Goal: Information Seeking & Learning: Learn about a topic

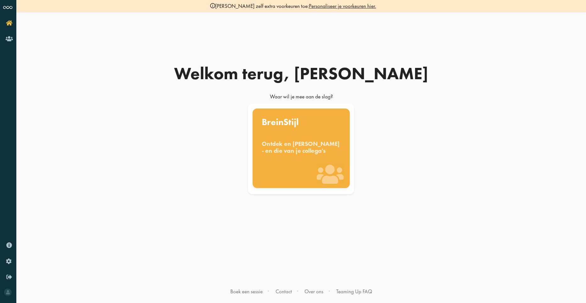
click at [316, 154] on div "Ontdek en [PERSON_NAME] - en die van je collega's" at bounding box center [301, 147] width 79 height 14
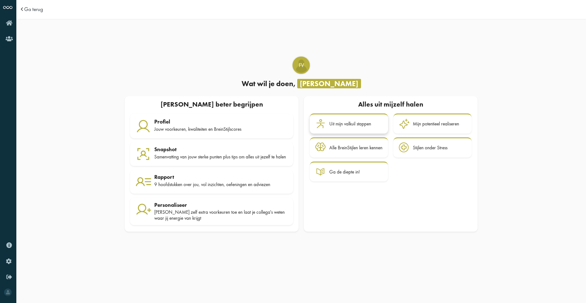
click at [355, 121] on div "Uit mijn valkuil stappen" at bounding box center [350, 124] width 42 height 6
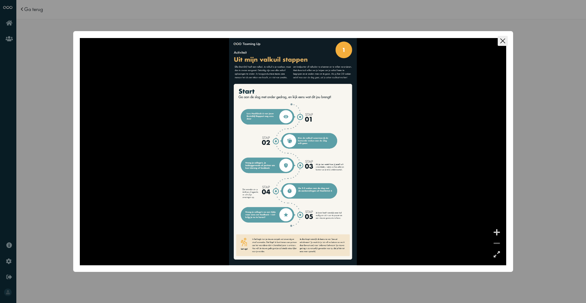
click at [505, 39] on icon "Close this dialog" at bounding box center [503, 41] width 10 height 10
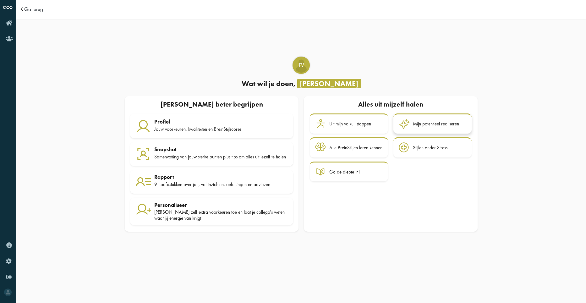
click at [428, 121] on div "Mijn potentieel realiseren" at bounding box center [436, 124] width 46 height 6
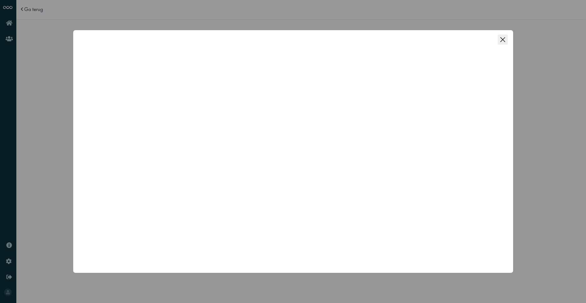
click at [505, 38] on icon "Close this dialog" at bounding box center [503, 40] width 10 height 10
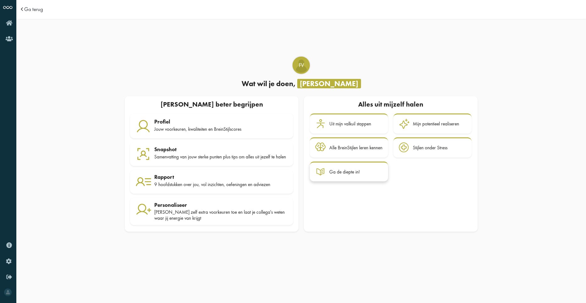
click at [358, 169] on div "Ga de diepte in!" at bounding box center [344, 172] width 30 height 6
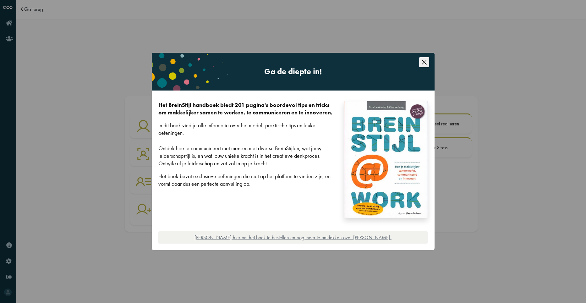
click at [425, 63] on icon "Close this dialog" at bounding box center [424, 62] width 5 height 5
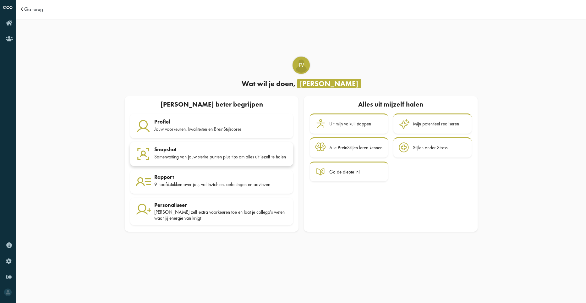
click at [207, 155] on div "Samenvatting van jouw sterke punten plus tips om alles uit jezelf te halen" at bounding box center [221, 157] width 134 height 6
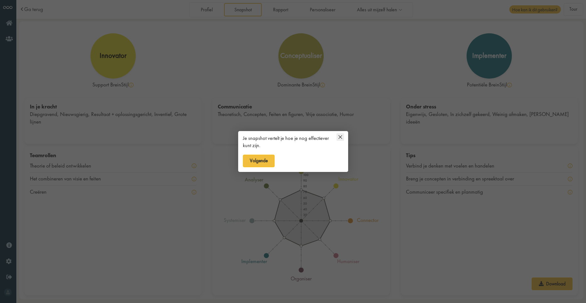
click at [340, 134] on icon at bounding box center [341, 137] width 8 height 8
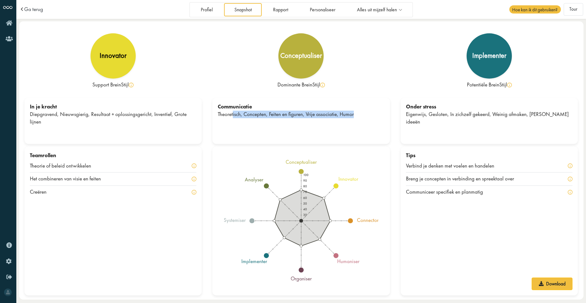
drag, startPoint x: 232, startPoint y: 119, endPoint x: 356, endPoint y: 124, distance: 124.3
click at [356, 124] on div "Communicatie Theoretisch, Concepten, Feiten en figuren, Vrije associatie, Humor" at bounding box center [301, 121] width 178 height 46
drag, startPoint x: 356, startPoint y: 124, endPoint x: 356, endPoint y: 128, distance: 3.5
click at [356, 128] on div "Communicatie Theoretisch, Concepten, Feiten en figuren, Vrije associatie, Humor" at bounding box center [301, 121] width 178 height 46
drag, startPoint x: 356, startPoint y: 121, endPoint x: 218, endPoint y: 119, distance: 138.0
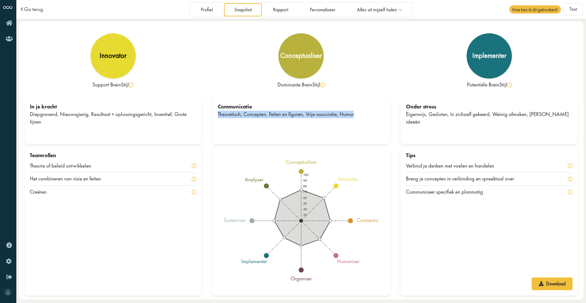
click at [218, 118] on div "Theoretisch, Concepten, Feiten en figuren, Vrije associatie, Humor" at bounding box center [301, 115] width 167 height 8
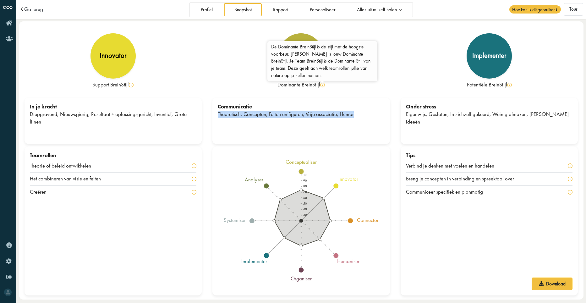
click at [323, 86] on img at bounding box center [322, 85] width 5 height 5
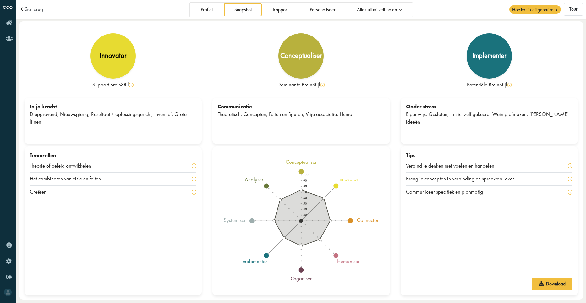
click at [220, 89] on div "Dominante BreinStijl" at bounding box center [301, 85] width 178 height 8
drag, startPoint x: 34, startPoint y: 117, endPoint x: 188, endPoint y: 120, distance: 153.4
click at [188, 120] on div "Diepgravend, Nieuwsgierig, Resultaat + oplossingsgericht, Inventief, Grote lijn…" at bounding box center [113, 118] width 167 height 15
drag, startPoint x: 188, startPoint y: 120, endPoint x: 176, endPoint y: 130, distance: 15.4
click at [175, 130] on div "In je kracht Diepgravend, Nieuwsgierig, Resultaat + oplossingsgericht, Inventie…" at bounding box center [114, 121] width 178 height 46
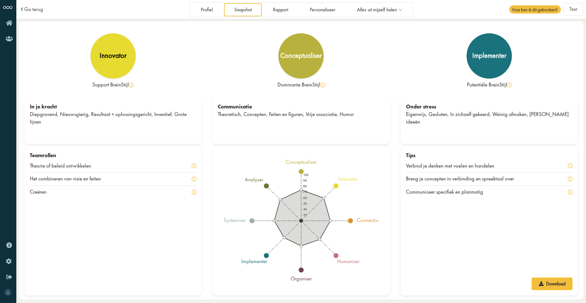
click at [223, 118] on div "Theoretisch, Concepten, Feiten en figuren, Vrije associatie, Humor" at bounding box center [301, 115] width 167 height 8
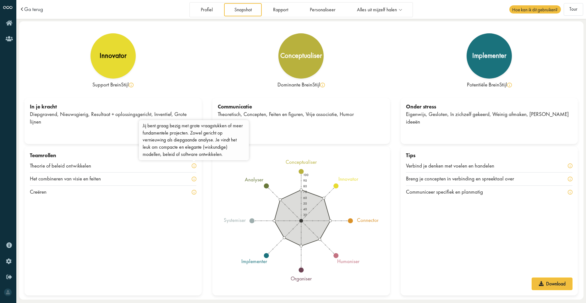
click at [194, 164] on img at bounding box center [194, 165] width 5 height 5
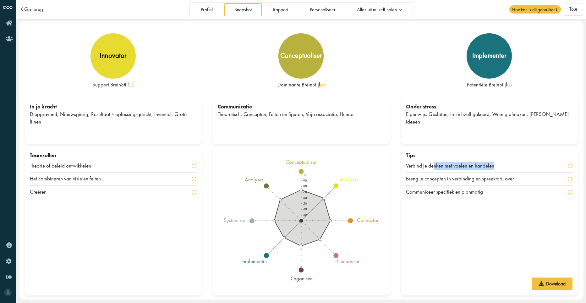
drag, startPoint x: 434, startPoint y: 164, endPoint x: 495, endPoint y: 165, distance: 61.6
click at [495, 165] on div "Verbind je denken met voelen en handelen" at bounding box center [454, 166] width 97 height 8
drag, startPoint x: 41, startPoint y: 167, endPoint x: 102, endPoint y: 167, distance: 60.7
click at [102, 167] on div "Theorie of beleid ontwikkelen" at bounding box center [113, 165] width 167 height 13
drag, startPoint x: 102, startPoint y: 167, endPoint x: 107, endPoint y: 183, distance: 16.3
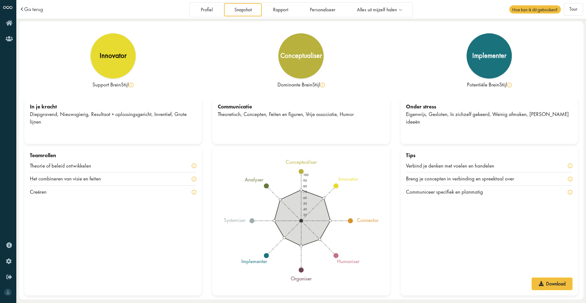
click at [107, 183] on div "Het combineren van visie en feiten" at bounding box center [69, 179] width 79 height 8
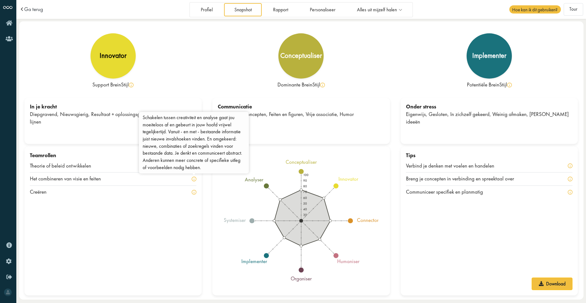
click at [193, 178] on img at bounding box center [194, 179] width 5 height 5
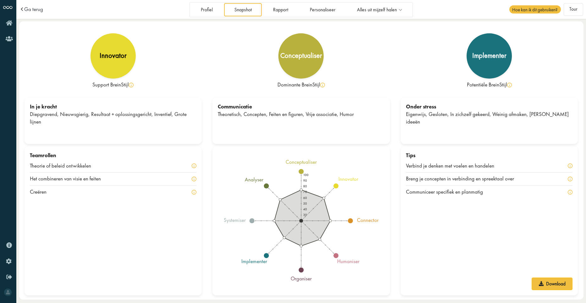
click at [194, 178] on img at bounding box center [194, 179] width 5 height 5
click at [129, 190] on div "Creëren" at bounding box center [113, 192] width 167 height 13
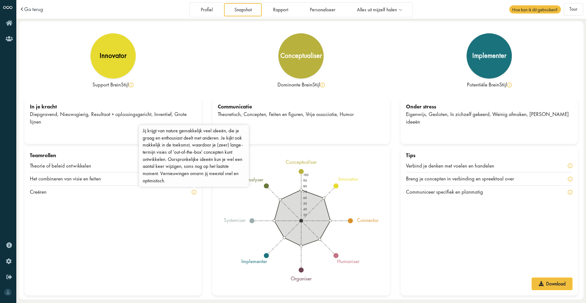
click at [193, 193] on img at bounding box center [194, 192] width 5 height 5
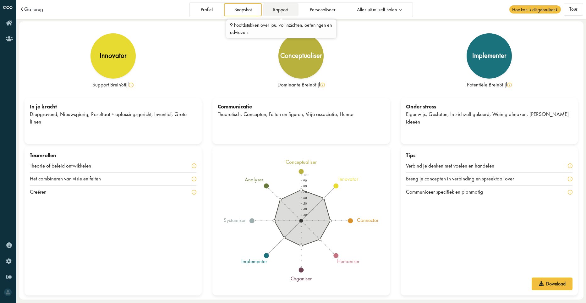
click at [285, 8] on link "Rapport" at bounding box center [281, 9] width 36 height 13
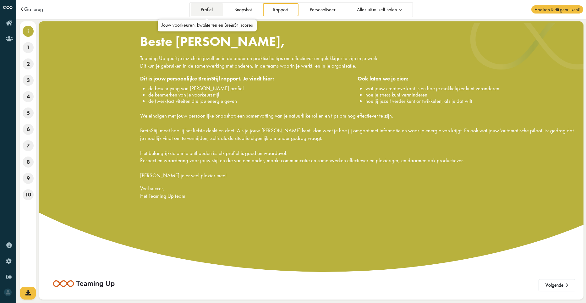
click at [208, 7] on link "Profiel" at bounding box center [207, 9] width 32 height 13
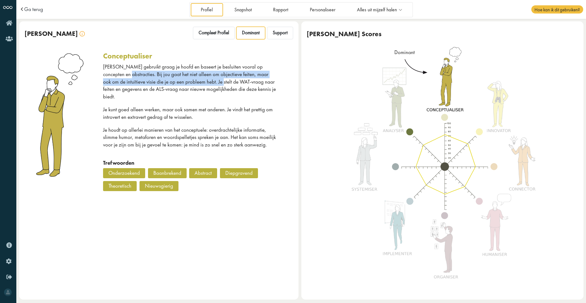
drag, startPoint x: 123, startPoint y: 71, endPoint x: 220, endPoint y: 86, distance: 97.9
click at [220, 86] on p "Jij gebruikt graag je hoofd en baseert je besluiten vooral op concepten en abst…" at bounding box center [190, 81] width 174 height 37
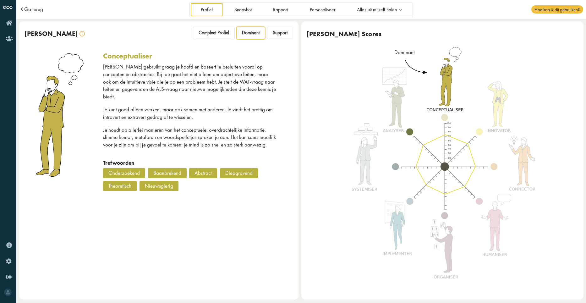
drag, startPoint x: 220, startPoint y: 86, endPoint x: 246, endPoint y: 98, distance: 29.0
click at [246, 98] on div "Jij gebruikt graag je hoofd en baseert je besluiten vooral op concepten en abst…" at bounding box center [190, 111] width 174 height 96
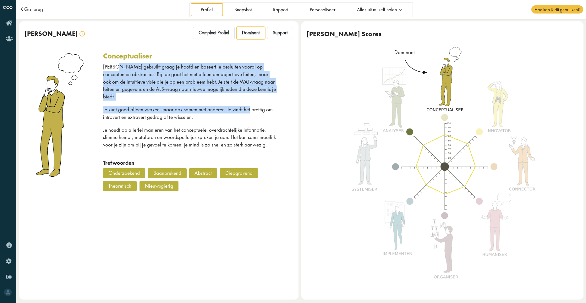
drag, startPoint x: 249, startPoint y: 98, endPoint x: 113, endPoint y: 66, distance: 139.2
click at [113, 66] on div "Jij gebruikt graag je hoofd en baseert je besluiten vooral op concepten en abst…" at bounding box center [190, 111] width 174 height 96
drag, startPoint x: 113, startPoint y: 66, endPoint x: 171, endPoint y: 76, distance: 59.1
click at [171, 76] on p "Jij gebruikt graag je hoofd en baseert je besluiten vooral op concepten en abst…" at bounding box center [190, 81] width 174 height 37
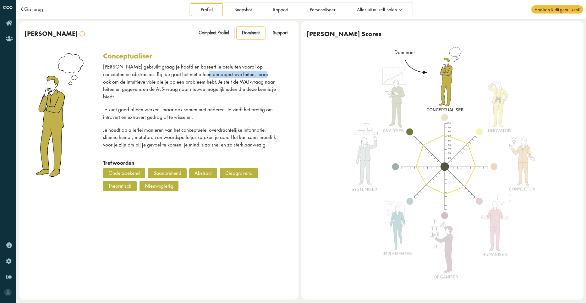
drag, startPoint x: 201, startPoint y: 74, endPoint x: 259, endPoint y: 75, distance: 57.5
click at [259, 75] on p "Jij gebruikt graag je hoofd en baseert je besluiten vooral op concepten en abst…" at bounding box center [190, 81] width 174 height 37
drag, startPoint x: 190, startPoint y: 83, endPoint x: 199, endPoint y: 80, distance: 9.3
click at [199, 80] on p "Jij gebruikt graag je hoofd en baseert je besluiten vooral op concepten en abst…" at bounding box center [190, 81] width 174 height 37
drag, startPoint x: 199, startPoint y: 80, endPoint x: 222, endPoint y: 80, distance: 23.3
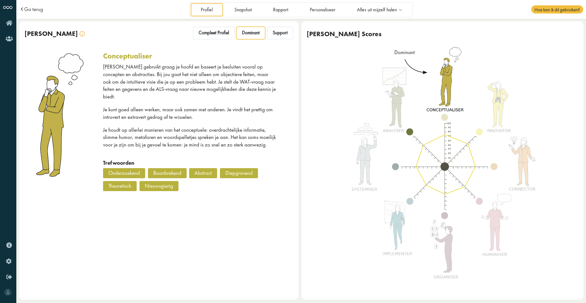
click at [220, 79] on p "Jij gebruikt graag je hoofd en baseert je besluiten vooral op concepten en abst…" at bounding box center [190, 81] width 174 height 37
drag, startPoint x: 250, startPoint y: 78, endPoint x: 269, endPoint y: 80, distance: 18.9
click at [269, 80] on p "Jij gebruikt graag je hoofd en baseert je besluiten vooral op concepten en abst…" at bounding box center [190, 81] width 174 height 37
drag, startPoint x: 269, startPoint y: 80, endPoint x: 258, endPoint y: 88, distance: 13.7
click at [258, 88] on p "Jij gebruikt graag je hoofd en baseert je besluiten vooral op concepten en abst…" at bounding box center [190, 81] width 174 height 37
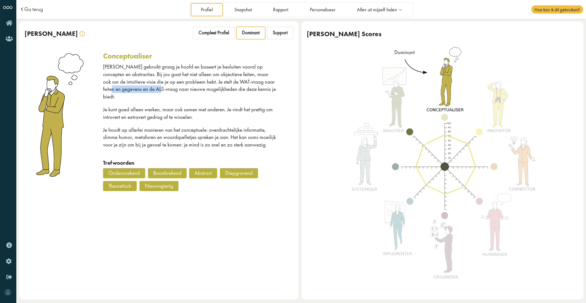
drag, startPoint x: 117, startPoint y: 89, endPoint x: 167, endPoint y: 87, distance: 49.7
click at [167, 87] on p "Jij gebruikt graag je hoofd en baseert je besluiten vooral op concepten en abst…" at bounding box center [190, 81] width 174 height 37
drag, startPoint x: 167, startPoint y: 87, endPoint x: 177, endPoint y: 86, distance: 10.1
click at [177, 86] on p "Jij gebruikt graag je hoofd en baseert je besluiten vooral op concepten en abst…" at bounding box center [190, 81] width 174 height 37
drag, startPoint x: 165, startPoint y: 88, endPoint x: 251, endPoint y: 87, distance: 86.5
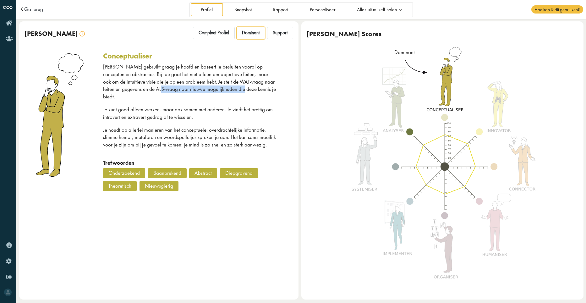
click at [251, 87] on p "Jij gebruikt graag je hoofd en baseert je besluiten vooral op concepten en abst…" at bounding box center [190, 81] width 174 height 37
drag, startPoint x: 251, startPoint y: 87, endPoint x: 159, endPoint y: 92, distance: 92.9
click at [159, 92] on p "Jij gebruikt graag je hoofd en baseert je besluiten vooral op concepten en abst…" at bounding box center [190, 81] width 174 height 37
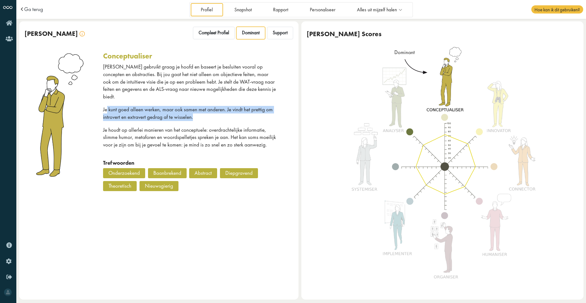
drag, startPoint x: 159, startPoint y: 92, endPoint x: 207, endPoint y: 109, distance: 51.4
click at [207, 109] on p "Je kunt goed alleen werken, maar ook samen met anderen. Je vindt het prettig om…" at bounding box center [190, 113] width 174 height 15
drag, startPoint x: 207, startPoint y: 109, endPoint x: 203, endPoint y: 107, distance: 4.5
click at [203, 107] on p "Je kunt goed alleen werken, maar ook samen met anderen. Je vindt het prettig om…" at bounding box center [190, 113] width 174 height 15
drag, startPoint x: 202, startPoint y: 107, endPoint x: 113, endPoint y: 100, distance: 89.9
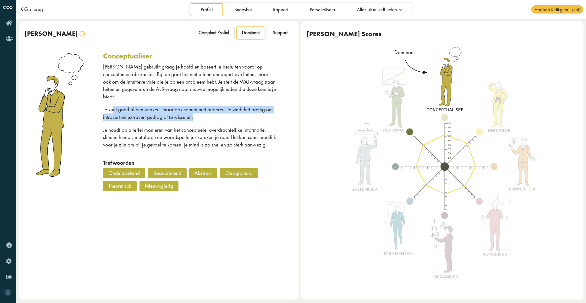
click at [113, 106] on p "Je kunt goed alleen werken, maar ook samen met anderen. Je vindt het prettig om…" at bounding box center [190, 113] width 174 height 15
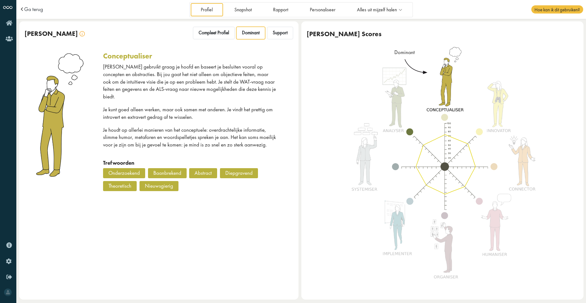
drag, startPoint x: 113, startPoint y: 100, endPoint x: 109, endPoint y: 103, distance: 5.6
click at [109, 106] on p "Je kunt goed alleen werken, maar ook samen met anderen. Je vindt het prettig om…" at bounding box center [190, 113] width 174 height 15
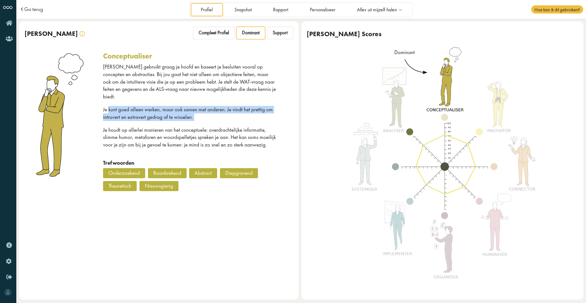
drag, startPoint x: 109, startPoint y: 103, endPoint x: 192, endPoint y: 109, distance: 83.8
click at [192, 109] on p "Je kunt goed alleen werken, maar ook samen met anderen. Je vindt het prettig om…" at bounding box center [190, 113] width 174 height 15
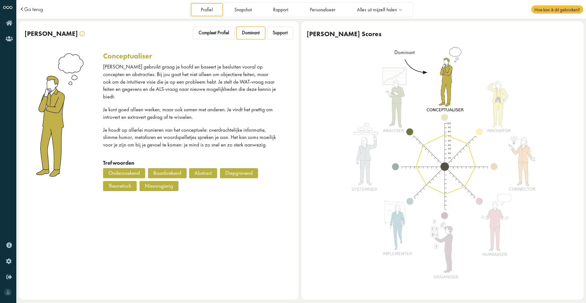
click at [106, 126] on p "Je houdt op allerlei manieren van het conceptuele: overdrachtelijke informatie,…" at bounding box center [190, 137] width 174 height 22
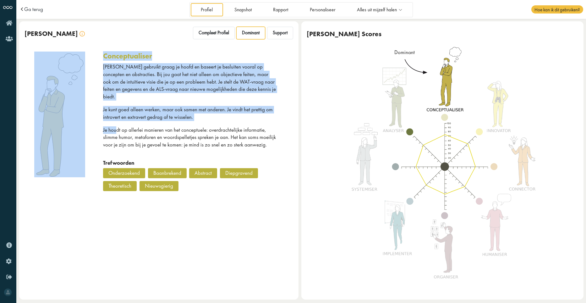
drag, startPoint x: 102, startPoint y: 124, endPoint x: 115, endPoint y: 124, distance: 13.5
click at [115, 124] on div "conceptualiser Jij gebruikt graag je hoofd en baseert je besluiten vooral op co…" at bounding box center [159, 122] width 280 height 153
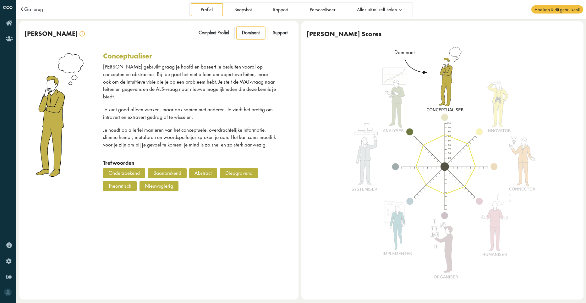
drag, startPoint x: 115, startPoint y: 124, endPoint x: 152, endPoint y: 125, distance: 36.8
click at [152, 126] on p "Je houdt op allerlei manieren van het conceptuele: overdrachtelijke informatie,…" at bounding box center [190, 137] width 174 height 22
drag, startPoint x: 140, startPoint y: 136, endPoint x: 163, endPoint y: 132, distance: 23.6
click at [163, 132] on p "Je houdt op allerlei manieren van het conceptuele: overdrachtelijke informatie,…" at bounding box center [190, 137] width 174 height 22
drag, startPoint x: 163, startPoint y: 132, endPoint x: 238, endPoint y: 135, distance: 74.5
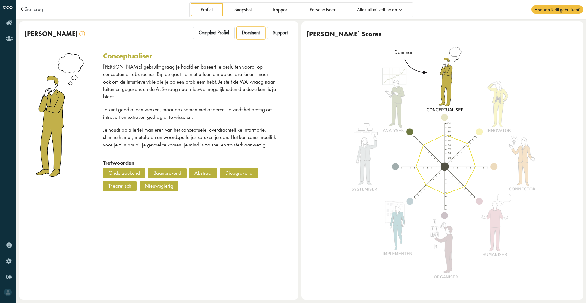
click at [237, 135] on p "Je houdt op allerlei manieren van het conceptuele: overdrachtelijke informatie,…" at bounding box center [190, 137] width 174 height 22
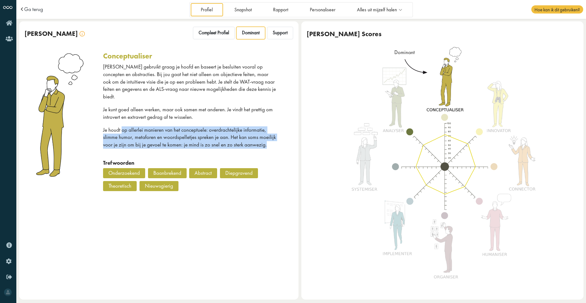
drag, startPoint x: 267, startPoint y: 138, endPoint x: 122, endPoint y: 122, distance: 145.5
click at [122, 126] on p "Je houdt op allerlei manieren van het conceptuele: overdrachtelijke informatie,…" at bounding box center [190, 137] width 174 height 22
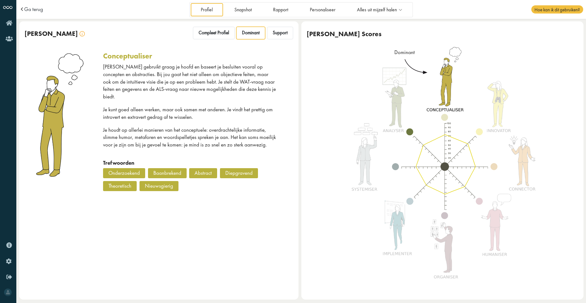
drag, startPoint x: 122, startPoint y: 122, endPoint x: 105, endPoint y: 119, distance: 17.6
click at [105, 126] on p "Je houdt op allerlei manieren van het conceptuele: overdrachtelijke informatie,…" at bounding box center [190, 137] width 174 height 22
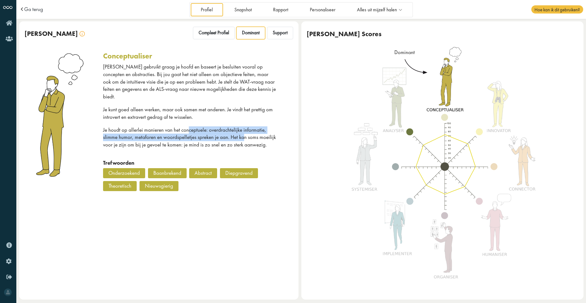
drag, startPoint x: 189, startPoint y: 121, endPoint x: 241, endPoint y: 128, distance: 52.3
click at [241, 128] on p "Je houdt op allerlei manieren van het conceptuele: overdrachtelijke informatie,…" at bounding box center [190, 137] width 174 height 22
drag, startPoint x: 241, startPoint y: 128, endPoint x: 197, endPoint y: 130, distance: 43.8
click at [197, 130] on p "Je houdt op allerlei manieren van het conceptuele: overdrachtelijke informatie,…" at bounding box center [190, 137] width 174 height 22
drag, startPoint x: 119, startPoint y: 130, endPoint x: 267, endPoint y: 130, distance: 147.1
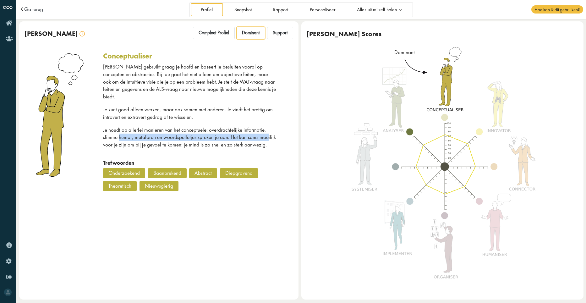
click at [267, 130] on p "Je houdt op allerlei manieren van het conceptuele: overdrachtelijke informatie,…" at bounding box center [190, 137] width 174 height 22
drag, startPoint x: 267, startPoint y: 130, endPoint x: 268, endPoint y: 135, distance: 5.0
click at [268, 135] on p "Je houdt op allerlei manieren van het conceptuele: overdrachtelijke informatie,…" at bounding box center [190, 137] width 174 height 22
drag, startPoint x: 266, startPoint y: 133, endPoint x: 139, endPoint y: 131, distance: 127.3
click at [139, 131] on p "Je houdt op allerlei manieren van het conceptuele: overdrachtelijke informatie,…" at bounding box center [190, 137] width 174 height 22
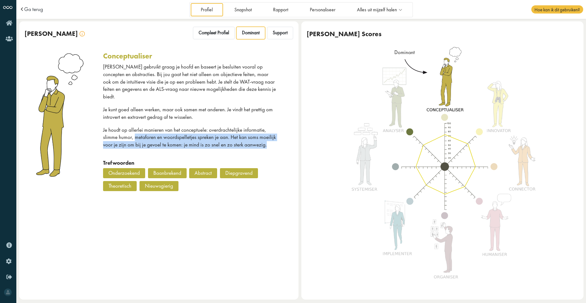
click at [196, 132] on p "Je houdt op allerlei manieren van het conceptuele: overdrachtelijke informatie,…" at bounding box center [190, 137] width 174 height 22
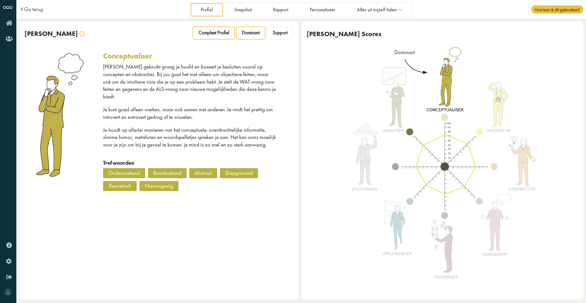
click at [222, 34] on span "Compleet Profiel" at bounding box center [214, 33] width 30 height 6
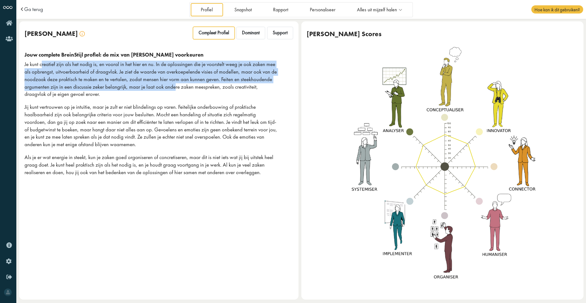
drag, startPoint x: 42, startPoint y: 65, endPoint x: 174, endPoint y: 86, distance: 133.3
click at [174, 86] on p "Je kunt creatief zijn als het nodig is, en vooral in het hier en nu. In de oplo…" at bounding box center [151, 79] width 253 height 37
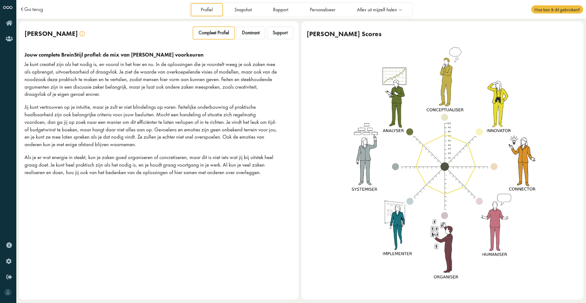
drag, startPoint x: 174, startPoint y: 86, endPoint x: 136, endPoint y: 94, distance: 38.4
click at [139, 94] on p "Je kunt creatief zijn als het nodig is, en vooral in het hier en nu. In de oplo…" at bounding box center [151, 79] width 253 height 37
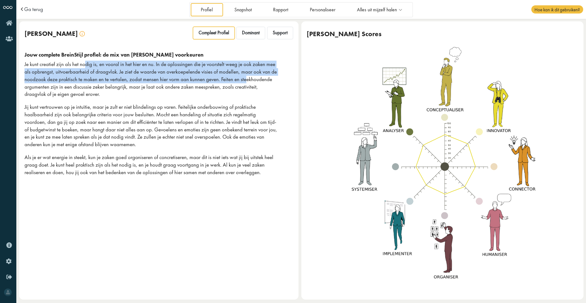
drag, startPoint x: 86, startPoint y: 66, endPoint x: 245, endPoint y: 76, distance: 160.0
click at [245, 76] on p "Je kunt creatief zijn als het nodig is, en vooral in het hier en nu. In de oplo…" at bounding box center [151, 79] width 253 height 37
drag, startPoint x: 245, startPoint y: 76, endPoint x: 237, endPoint y: 77, distance: 8.3
click at [237, 77] on p "Je kunt creatief zijn als het nodig is, en vooral in het hier en nu. In de oplo…" at bounding box center [151, 79] width 253 height 37
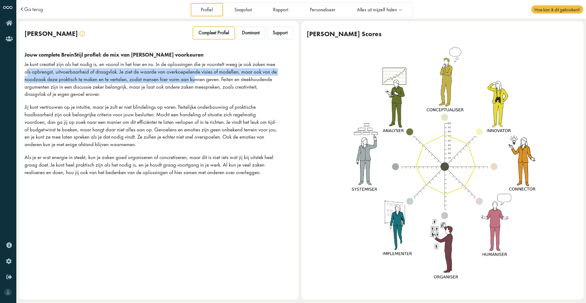
drag, startPoint x: 26, startPoint y: 70, endPoint x: 193, endPoint y: 80, distance: 167.2
click at [193, 80] on p "Je kunt creatief zijn als het nodig is, en vooral in het hier en nu. In de oplo…" at bounding box center [151, 79] width 253 height 37
drag, startPoint x: 193, startPoint y: 80, endPoint x: 168, endPoint y: 80, distance: 24.8
click at [168, 80] on p "Je kunt creatief zijn als het nodig is, en vooral in het hier en nu. In de oplo…" at bounding box center [151, 79] width 253 height 37
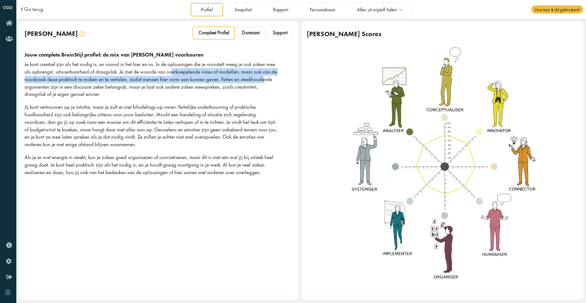
drag, startPoint x: 170, startPoint y: 74, endPoint x: 264, endPoint y: 82, distance: 94.7
click at [264, 82] on p "Je kunt creatief zijn als het nodig is, en vooral in het hier en nu. In de oplo…" at bounding box center [151, 79] width 253 height 37
click at [51, 79] on p "Je kunt creatief zijn als het nodig is, en vooral in het hier en nu. In de oplo…" at bounding box center [151, 79] width 253 height 37
drag, startPoint x: 69, startPoint y: 78, endPoint x: 184, endPoint y: 78, distance: 114.7
click at [184, 78] on p "Je kunt creatief zijn als het nodig is, en vooral in het hier en nu. In de oplo…" at bounding box center [151, 79] width 253 height 37
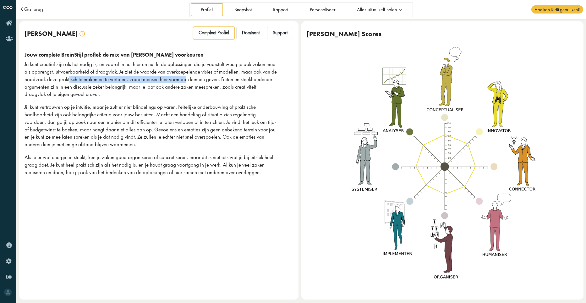
drag, startPoint x: 184, startPoint y: 78, endPoint x: 155, endPoint y: 79, distance: 28.6
click at [157, 79] on p "Je kunt creatief zijn als het nodig is, en vooral in het hier en nu. In de oplo…" at bounding box center [151, 79] width 253 height 37
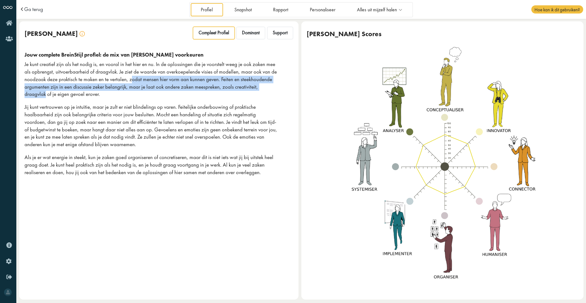
drag, startPoint x: 132, startPoint y: 80, endPoint x: 279, endPoint y: 86, distance: 146.6
click at [279, 86] on div "Jouw complete BreinStijl profiel: de mix van al jouw voorkeuren Je kunt creatie…" at bounding box center [159, 117] width 269 height 130
drag, startPoint x: 279, startPoint y: 86, endPoint x: 240, endPoint y: 88, distance: 39.0
click at [240, 88] on p "Je kunt creatief zijn als het nodig is, en vooral in het hier en nu. In de oplo…" at bounding box center [151, 79] width 253 height 37
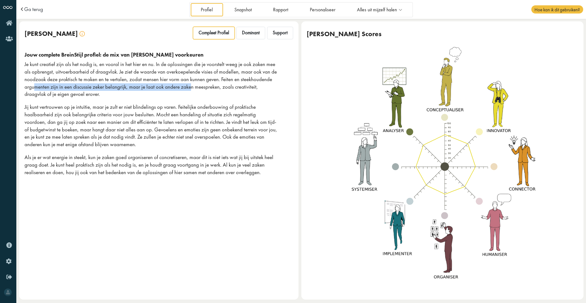
drag, startPoint x: 33, startPoint y: 88, endPoint x: 190, endPoint y: 86, distance: 157.8
click at [190, 86] on p "Je kunt creatief zijn als het nodig is, en vooral in het hier en nu. In de oplo…" at bounding box center [151, 79] width 253 height 37
drag, startPoint x: 190, startPoint y: 86, endPoint x: 148, endPoint y: 85, distance: 42.1
click at [148, 85] on p "Je kunt creatief zijn als het nodig is, en vooral in het hier en nu. In de oplo…" at bounding box center [151, 79] width 253 height 37
drag, startPoint x: 133, startPoint y: 87, endPoint x: 236, endPoint y: 87, distance: 103.4
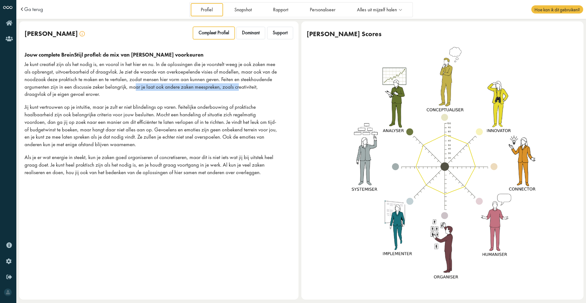
click at [236, 87] on p "Je kunt creatief zijn als het nodig is, en vooral in het hier en nu. In de oplo…" at bounding box center [151, 79] width 253 height 37
drag, startPoint x: 236, startPoint y: 87, endPoint x: 253, endPoint y: 87, distance: 16.7
click at [253, 87] on p "Je kunt creatief zijn als het nodig is, en vooral in het hier en nu. In de oplo…" at bounding box center [151, 79] width 253 height 37
drag, startPoint x: 95, startPoint y: 94, endPoint x: 39, endPoint y: 85, distance: 56.2
click at [39, 85] on p "Je kunt creatief zijn als het nodig is, en vooral in het hier en nu. In de oplo…" at bounding box center [151, 79] width 253 height 37
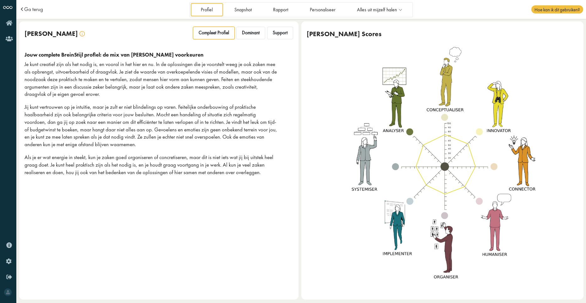
drag, startPoint x: 39, startPoint y: 85, endPoint x: 26, endPoint y: 106, distance: 24.9
click at [26, 106] on p "Jij kunt vertrouwen op je intuïtie, maar je zult er niet blindelings op varen. …" at bounding box center [151, 125] width 253 height 45
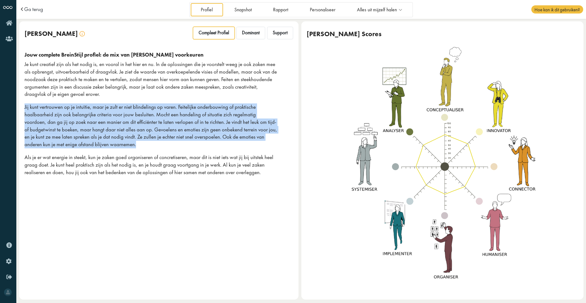
drag, startPoint x: 25, startPoint y: 106, endPoint x: 155, endPoint y: 143, distance: 134.8
click at [155, 143] on div "Jouw complete BreinStijl profiel: de mix van al jouw voorkeuren Je kunt creatie…" at bounding box center [159, 116] width 280 height 141
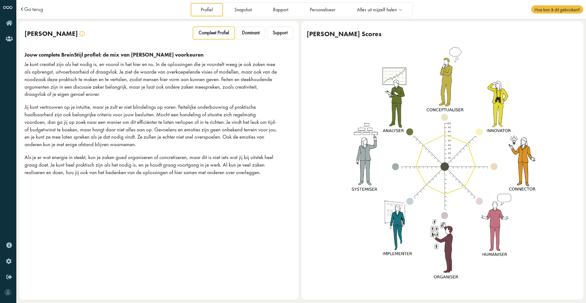
drag, startPoint x: 155, startPoint y: 143, endPoint x: 138, endPoint y: 95, distance: 50.6
click at [138, 95] on p "Je kunt creatief zijn als het nodig is, en vooral in het hier en nu. In de oplo…" at bounding box center [151, 79] width 253 height 37
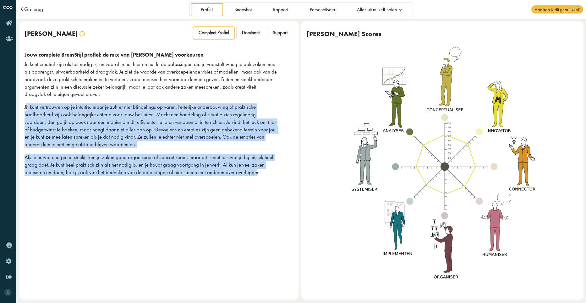
drag, startPoint x: 25, startPoint y: 108, endPoint x: 257, endPoint y: 177, distance: 241.8
click at [257, 177] on div "Jouw complete BreinStijl profiel: de mix van al jouw voorkeuren Je kunt creatie…" at bounding box center [159, 117] width 269 height 130
click at [275, 32] on span "Support" at bounding box center [280, 33] width 15 height 6
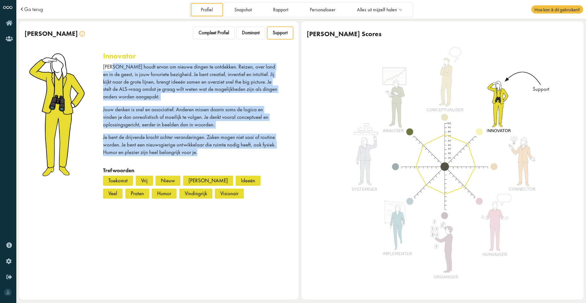
drag, startPoint x: 109, startPoint y: 65, endPoint x: 257, endPoint y: 162, distance: 176.6
click at [257, 162] on div "Jij houdt ervan om nieuwe dingen te ontdekken. Reizen, over land en in de geest…" at bounding box center [190, 115] width 174 height 104
click at [123, 75] on p "Jij houdt ervan om nieuwe dingen te ontdekken. Reizen, over land en in de geest…" at bounding box center [190, 81] width 174 height 37
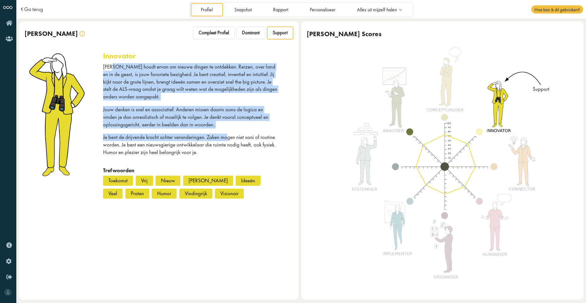
drag, startPoint x: 109, startPoint y: 66, endPoint x: 228, endPoint y: 131, distance: 135.3
click at [228, 131] on div "Jij houdt ervan om nieuwe dingen te ontdekken. Reizen, over land en in de geest…" at bounding box center [190, 115] width 174 height 104
drag, startPoint x: 228, startPoint y: 131, endPoint x: 204, endPoint y: 81, distance: 55.1
click at [204, 81] on p "Jij houdt ervan om nieuwe dingen te ontdekken. Reizen, over land en in de geest…" at bounding box center [190, 81] width 174 height 37
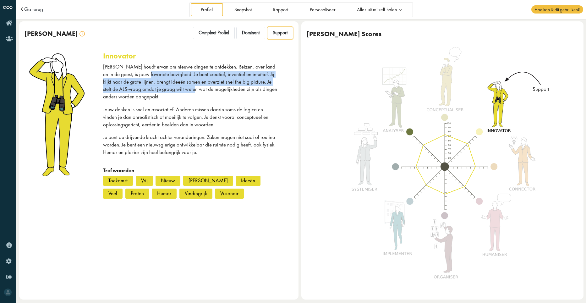
drag, startPoint x: 135, startPoint y: 76, endPoint x: 180, endPoint y: 89, distance: 47.2
click at [180, 89] on p "Jij houdt ervan om nieuwe dingen te ontdekken. Reizen, over land en in de geest…" at bounding box center [190, 81] width 174 height 37
drag, startPoint x: 180, startPoint y: 89, endPoint x: 164, endPoint y: 88, distance: 16.4
click at [163, 90] on p "Jij houdt ervan om nieuwe dingen te ontdekken. Reizen, over land en in de geest…" at bounding box center [190, 81] width 174 height 37
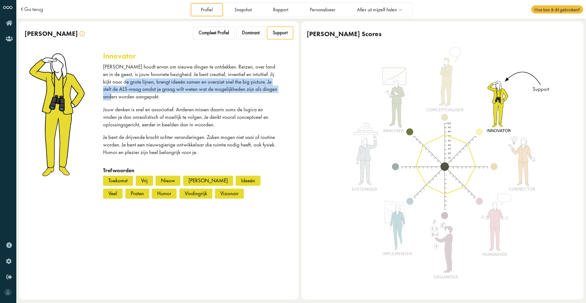
drag, startPoint x: 106, startPoint y: 82, endPoint x: 272, endPoint y: 91, distance: 166.8
click at [272, 91] on p "Jij houdt ervan om nieuwe dingen te ontdekken. Reizen, over land en in de geest…" at bounding box center [190, 81] width 174 height 37
drag, startPoint x: 272, startPoint y: 91, endPoint x: 255, endPoint y: 91, distance: 17.0
click at [256, 91] on p "Jij houdt ervan om nieuwe dingen te ontdekken. Reizen, over land en in de geest…" at bounding box center [190, 81] width 174 height 37
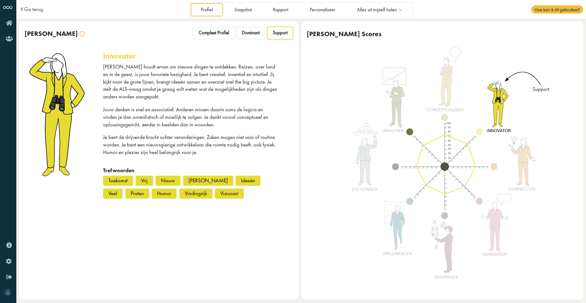
click at [244, 87] on p "Jij houdt ervan om nieuwe dingen te ontdekken. Reizen, over land en in de geest…" at bounding box center [190, 81] width 174 height 37
click at [106, 89] on p "Jij houdt ervan om nieuwe dingen te ontdekken. Reizen, over land en in de geest…" at bounding box center [190, 81] width 174 height 37
drag, startPoint x: 104, startPoint y: 89, endPoint x: 126, endPoint y: 101, distance: 24.6
click at [126, 101] on div "Jij houdt ervan om nieuwe dingen te ontdekken. Reizen, over land en in de geest…" at bounding box center [190, 115] width 174 height 104
drag, startPoint x: 126, startPoint y: 101, endPoint x: 135, endPoint y: 114, distance: 16.0
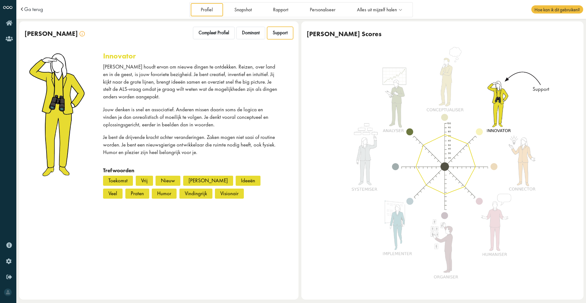
click at [135, 114] on p "Jouw denken is snel en associatief. Anderen missen daarin soms de logica en vin…" at bounding box center [190, 117] width 174 height 22
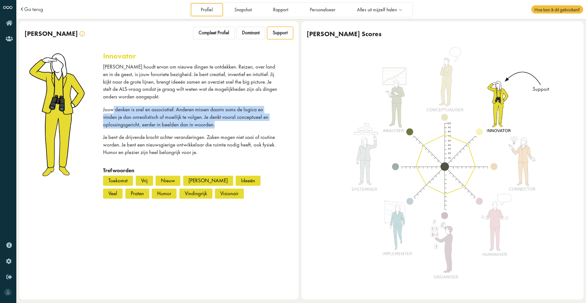
drag, startPoint x: 114, startPoint y: 112, endPoint x: 224, endPoint y: 124, distance: 110.4
click at [224, 124] on p "Jouw denken is snel en associatief. Anderen missen daarin soms de logica en vin…" at bounding box center [190, 117] width 174 height 22
click at [227, 125] on p "Jouw denken is snel en associatief. Anderen missen daarin soms de logica en vin…" at bounding box center [190, 117] width 174 height 22
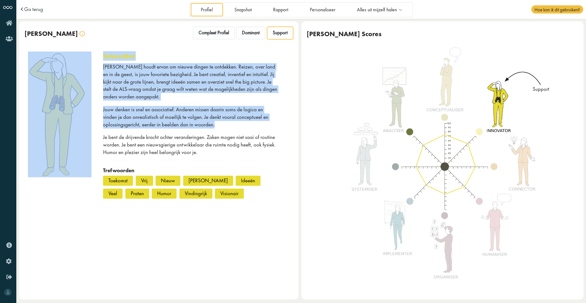
drag, startPoint x: 224, startPoint y: 124, endPoint x: 101, endPoint y: 111, distance: 123.7
click at [101, 111] on div "innovator Jij houdt ervan om nieuwe dingen te ontdekken. Reizen, over land en i…" at bounding box center [159, 126] width 280 height 160
drag, startPoint x: 101, startPoint y: 111, endPoint x: 127, endPoint y: 114, distance: 26.6
click at [129, 115] on p "Jouw denken is snel en associatief. Anderen missen daarin soms de logica en vin…" at bounding box center [190, 117] width 174 height 22
click at [113, 108] on p "Jouw denken is snel en associatief. Anderen missen daarin soms de logica en vin…" at bounding box center [190, 117] width 174 height 22
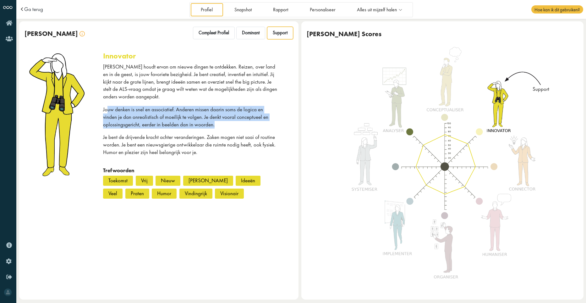
drag, startPoint x: 108, startPoint y: 109, endPoint x: 224, endPoint y: 127, distance: 118.4
click at [224, 127] on p "Jouw denken is snel en associatief. Anderen missen daarin soms de logica en vin…" at bounding box center [190, 117] width 174 height 22
click at [225, 127] on p "Jouw denken is snel en associatief. Anderen missen daarin soms de logica en vin…" at bounding box center [190, 117] width 174 height 22
click at [218, 126] on p "Jouw denken is snel en associatief. Anderen missen daarin soms de logica en vin…" at bounding box center [190, 117] width 174 height 22
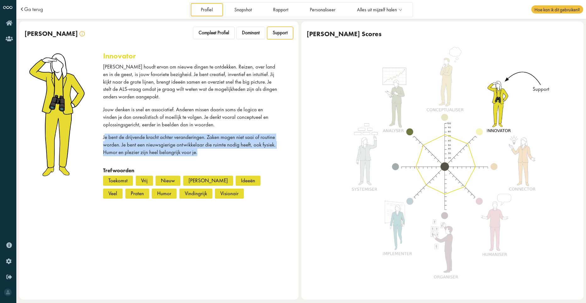
drag, startPoint x: 106, startPoint y: 131, endPoint x: 234, endPoint y: 153, distance: 129.8
click at [234, 153] on div "Jij houdt ervan om nieuwe dingen te ontdekken. Reizen, over land en in de geest…" at bounding box center [190, 115] width 174 height 104
drag, startPoint x: 234, startPoint y: 153, endPoint x: 212, endPoint y: 150, distance: 22.0
click at [212, 150] on p "Je bent de drijvende kracht achter veranderingen. Zaken mogen niet saai of rout…" at bounding box center [190, 145] width 174 height 22
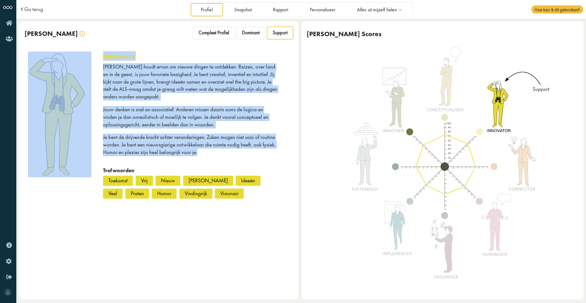
drag, startPoint x: 204, startPoint y: 152, endPoint x: 101, endPoint y: 130, distance: 105.1
click at [101, 130] on div "innovator Jij houdt ervan om nieuwe dingen te ontdekken. Reizen, over land en i…" at bounding box center [159, 126] width 280 height 160
drag, startPoint x: 101, startPoint y: 130, endPoint x: 172, endPoint y: 134, distance: 70.8
click at [172, 134] on p "Je bent de drijvende kracht achter veranderingen. Zaken mogen niet saai of rout…" at bounding box center [190, 145] width 174 height 22
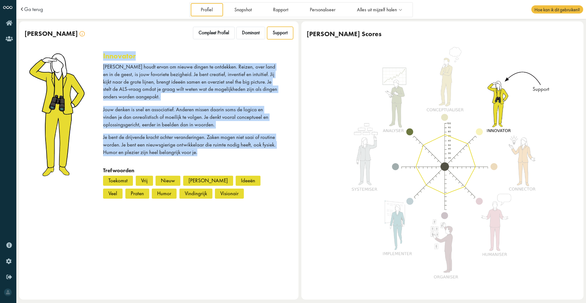
drag, startPoint x: 200, startPoint y: 150, endPoint x: 103, endPoint y: 58, distance: 133.6
click at [103, 58] on div "innovator Jij houdt ervan om nieuwe dingen te ontdekken. Reizen, over land en i…" at bounding box center [198, 127] width 190 height 150
click at [314, 12] on link "Personaliseer" at bounding box center [323, 9] width 46 height 13
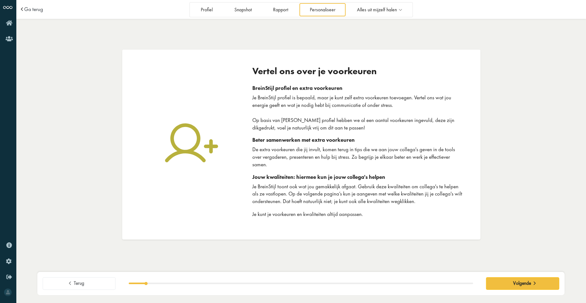
click at [292, 111] on p "Je BreinStijl profiel is bepaald, maar je kunt zelf extra voorkeuren toevoegen.…" at bounding box center [358, 112] width 212 height 37
click at [369, 12] on span "Alles uit mijzelf halen" at bounding box center [377, 9] width 40 height 5
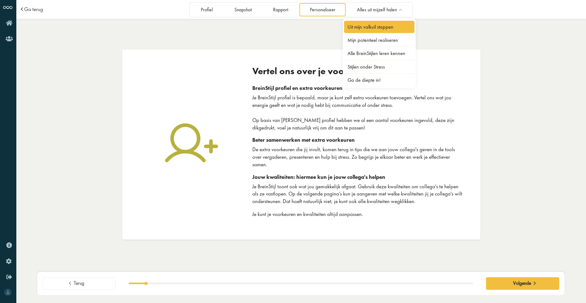
click at [378, 26] on link "Uit mijn valkuil stappen" at bounding box center [379, 27] width 70 height 12
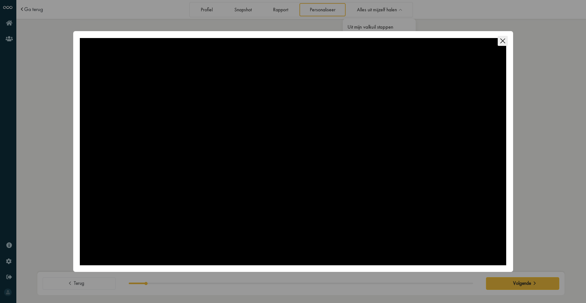
click at [505, 41] on icon "Close this dialog" at bounding box center [503, 41] width 10 height 10
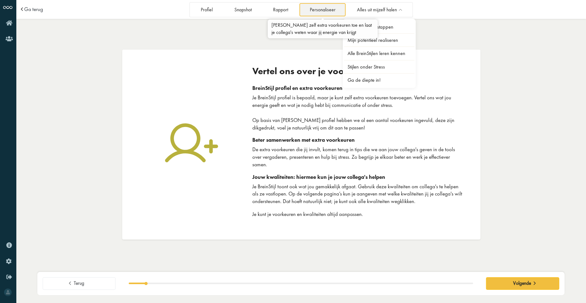
click at [329, 9] on link "Personaliseer" at bounding box center [323, 9] width 46 height 13
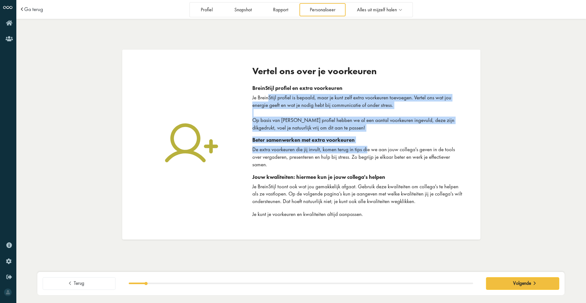
drag, startPoint x: 269, startPoint y: 105, endPoint x: 370, endPoint y: 156, distance: 113.3
click at [370, 156] on div "BreinStijl profiel en extra voorkeuren [PERSON_NAME] profiel is bepaald, maar j…" at bounding box center [358, 151] width 212 height 133
click at [511, 284] on button "Volgende" at bounding box center [522, 283] width 73 height 13
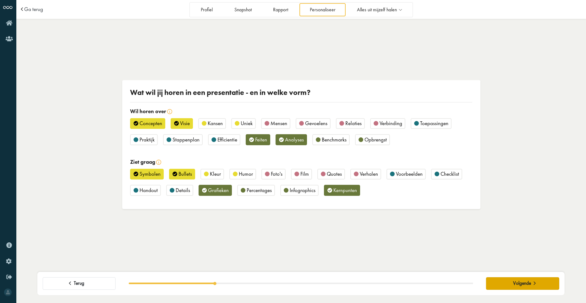
click at [512, 282] on button "Volgende" at bounding box center [522, 283] width 73 height 13
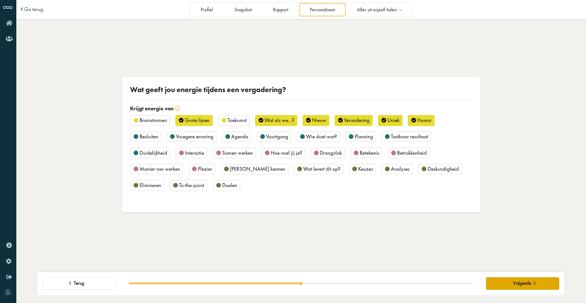
click at [510, 280] on button "Volgende" at bounding box center [522, 283] width 73 height 13
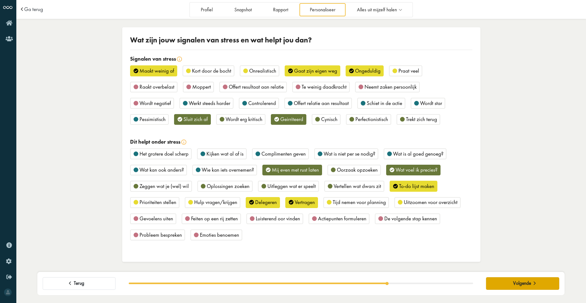
click at [517, 283] on span "Volgende" at bounding box center [522, 283] width 18 height 6
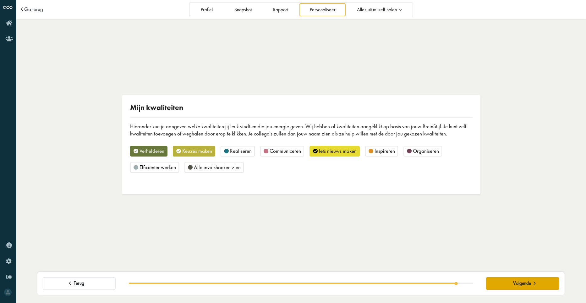
click at [519, 284] on span "Volgende" at bounding box center [522, 283] width 18 height 6
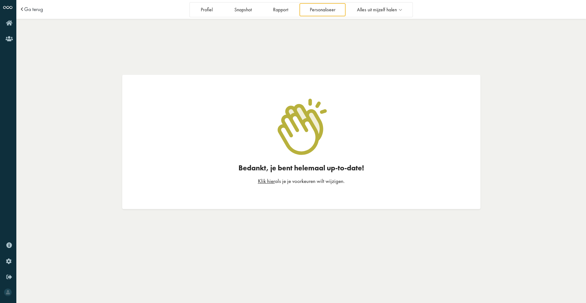
click at [21, 8] on span at bounding box center [22, 9] width 7 height 5
click at [30, 10] on span "Ga terug" at bounding box center [33, 9] width 19 height 5
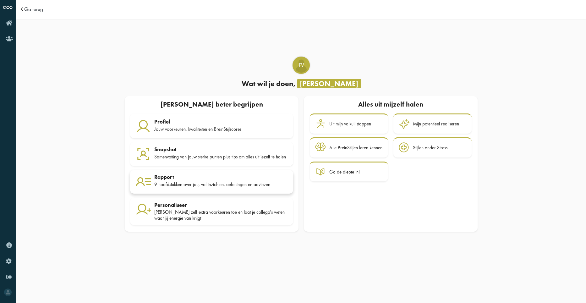
click at [205, 186] on div "9 hoofdstukken over jou, vol inzichten, oefeningen en adviezen" at bounding box center [221, 185] width 134 height 6
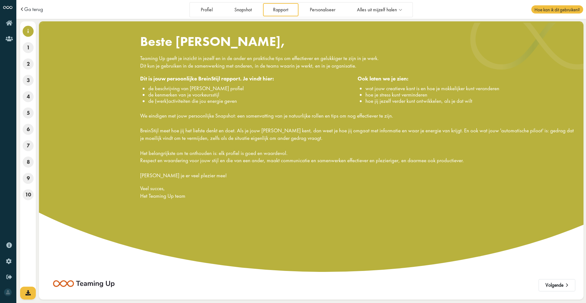
drag, startPoint x: 148, startPoint y: 58, endPoint x: 234, endPoint y: 196, distance: 162.8
click at [234, 196] on div "Beste Frank, Teaming Up geeft je inzicht in jezelf en in de ander en praktische…" at bounding box center [354, 119] width 439 height 172
drag, startPoint x: 234, startPoint y: 196, endPoint x: 323, endPoint y: 113, distance: 121.4
click at [322, 113] on div "Beste Frank, Teaming Up geeft je inzicht in jezelf en in de ander en praktische…" at bounding box center [354, 119] width 439 height 172
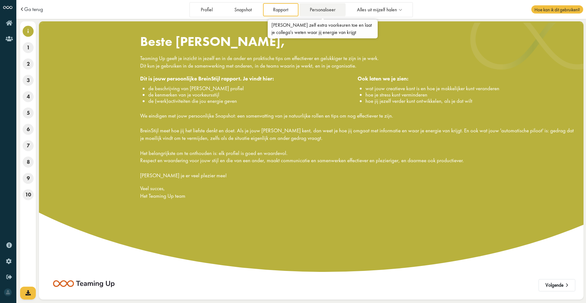
click at [331, 7] on link "Personaliseer" at bounding box center [323, 9] width 46 height 13
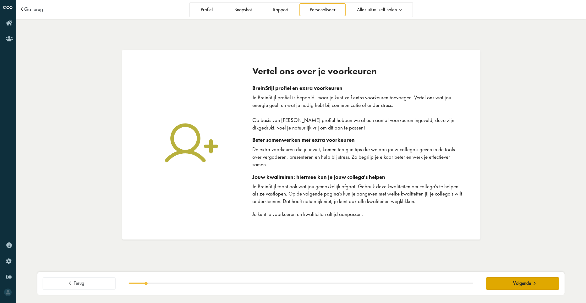
click at [532, 284] on span at bounding box center [535, 282] width 8 height 5
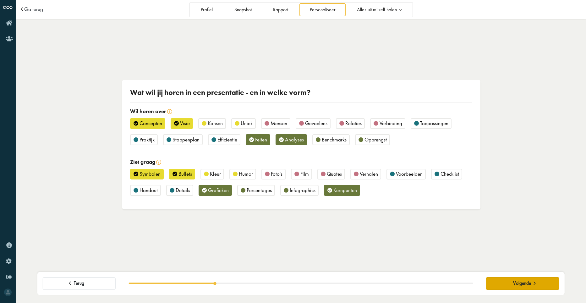
click at [532, 284] on span at bounding box center [535, 282] width 8 height 5
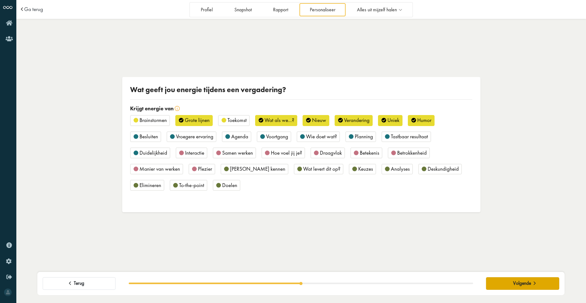
click at [532, 284] on span at bounding box center [535, 282] width 8 height 5
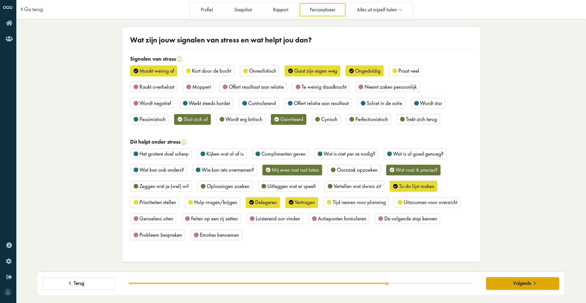
click at [532, 284] on span at bounding box center [535, 282] width 8 height 5
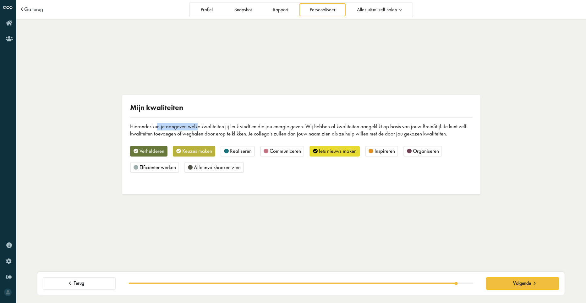
drag, startPoint x: 158, startPoint y: 124, endPoint x: 200, endPoint y: 129, distance: 42.7
click at [200, 129] on div "Hieronder kun je aangeven welke kwaliteiten jij leuk vindt en die jou energie g…" at bounding box center [301, 130] width 342 height 15
drag, startPoint x: 200, startPoint y: 129, endPoint x: 153, endPoint y: 151, distance: 52.6
click at [153, 151] on span "Verhelderen" at bounding box center [152, 150] width 25 height 7
click at [154, 151] on span "Verhelderen" at bounding box center [152, 150] width 25 height 7
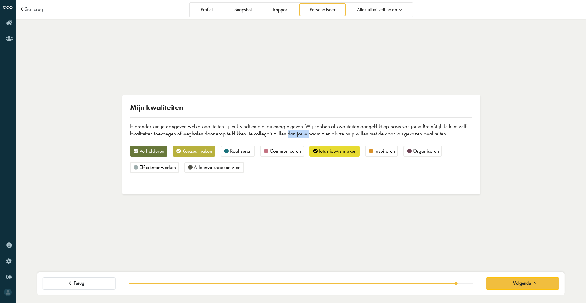
drag, startPoint x: 295, startPoint y: 133, endPoint x: 307, endPoint y: 134, distance: 12.0
click at [307, 134] on div "Hieronder kun je aangeven welke kwaliteiten jij leuk vindt en die jou energie g…" at bounding box center [301, 130] width 342 height 15
click at [346, 124] on div "Hieronder kun je aangeven welke kwaliteiten jij leuk vindt en die jou energie g…" at bounding box center [301, 130] width 342 height 15
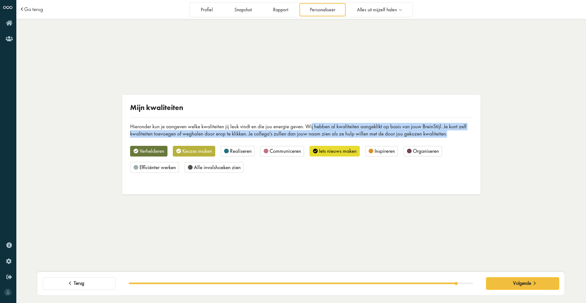
drag, startPoint x: 310, startPoint y: 124, endPoint x: 444, endPoint y: 136, distance: 134.8
click at [444, 136] on div "Hieronder kun je aangeven welke kwaliteiten jij leuk vindt en die jou energie g…" at bounding box center [301, 130] width 342 height 15
click at [444, 137] on div "Hieronder kun je aangeven welke kwaliteiten jij leuk vindt en die jou energie g…" at bounding box center [301, 130] width 342 height 15
drag, startPoint x: 450, startPoint y: 137, endPoint x: 135, endPoint y: 123, distance: 316.2
click at [135, 123] on div "Hieronder kun je aangeven welke kwaliteiten jij leuk vindt en die jou energie g…" at bounding box center [301, 130] width 342 height 15
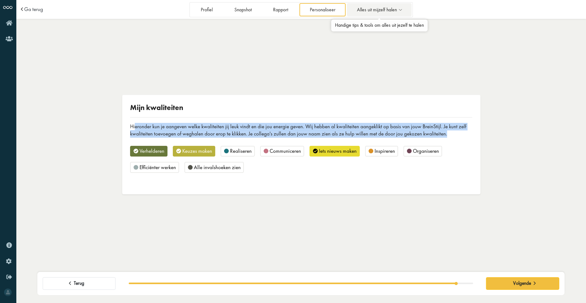
click at [373, 12] on span "Alles uit mijzelf halen" at bounding box center [377, 9] width 40 height 5
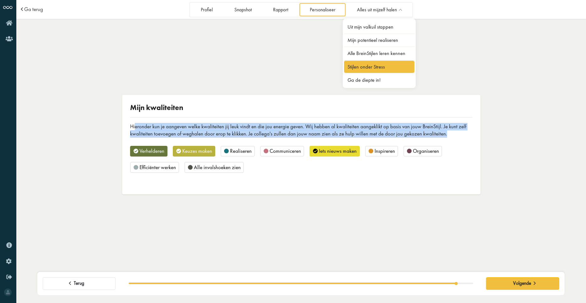
click at [368, 67] on link "Stijlen onder Stress" at bounding box center [379, 67] width 70 height 12
